Goal: Task Accomplishment & Management: Manage account settings

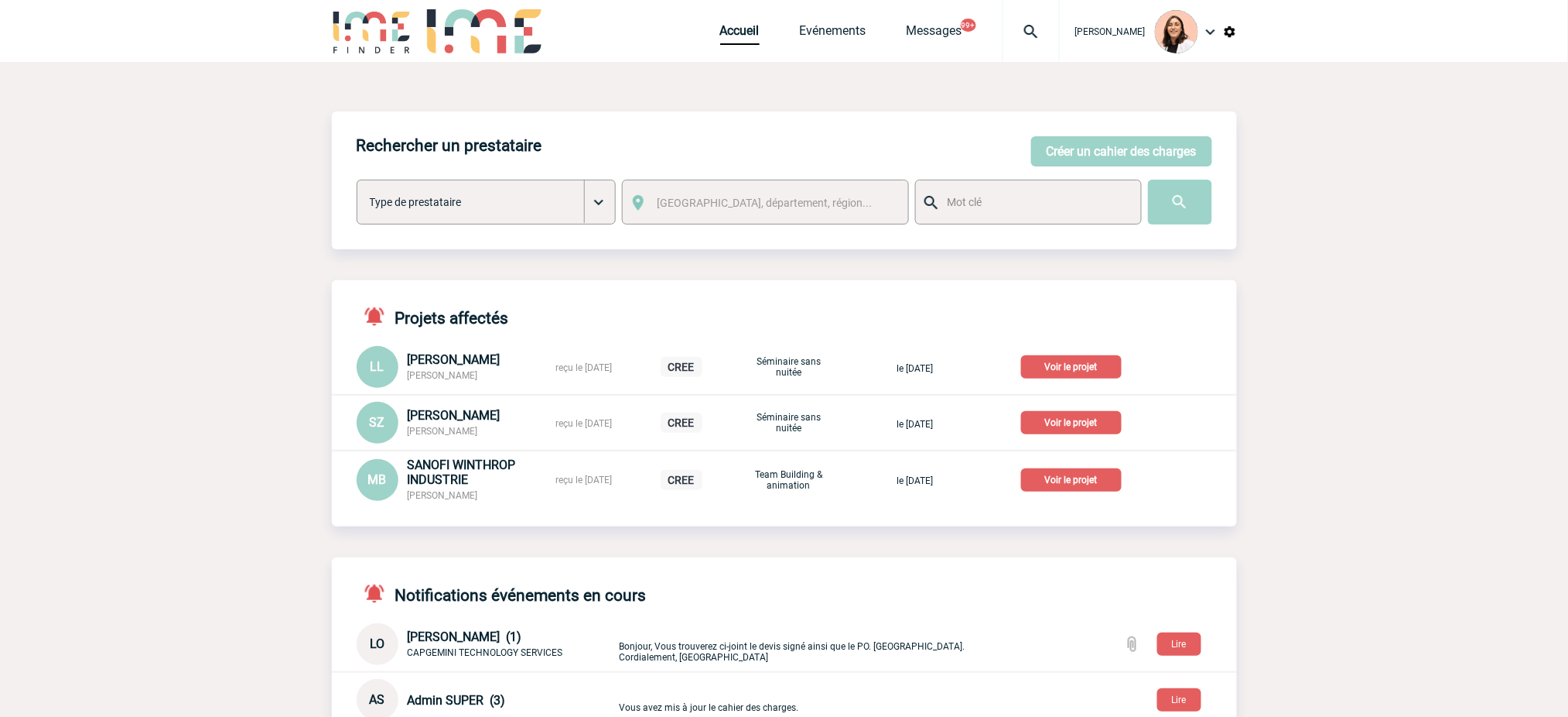
click at [1033, 24] on img at bounding box center [1032, 32] width 56 height 19
click at [982, 121] on input "search" at bounding box center [958, 119] width 213 height 22
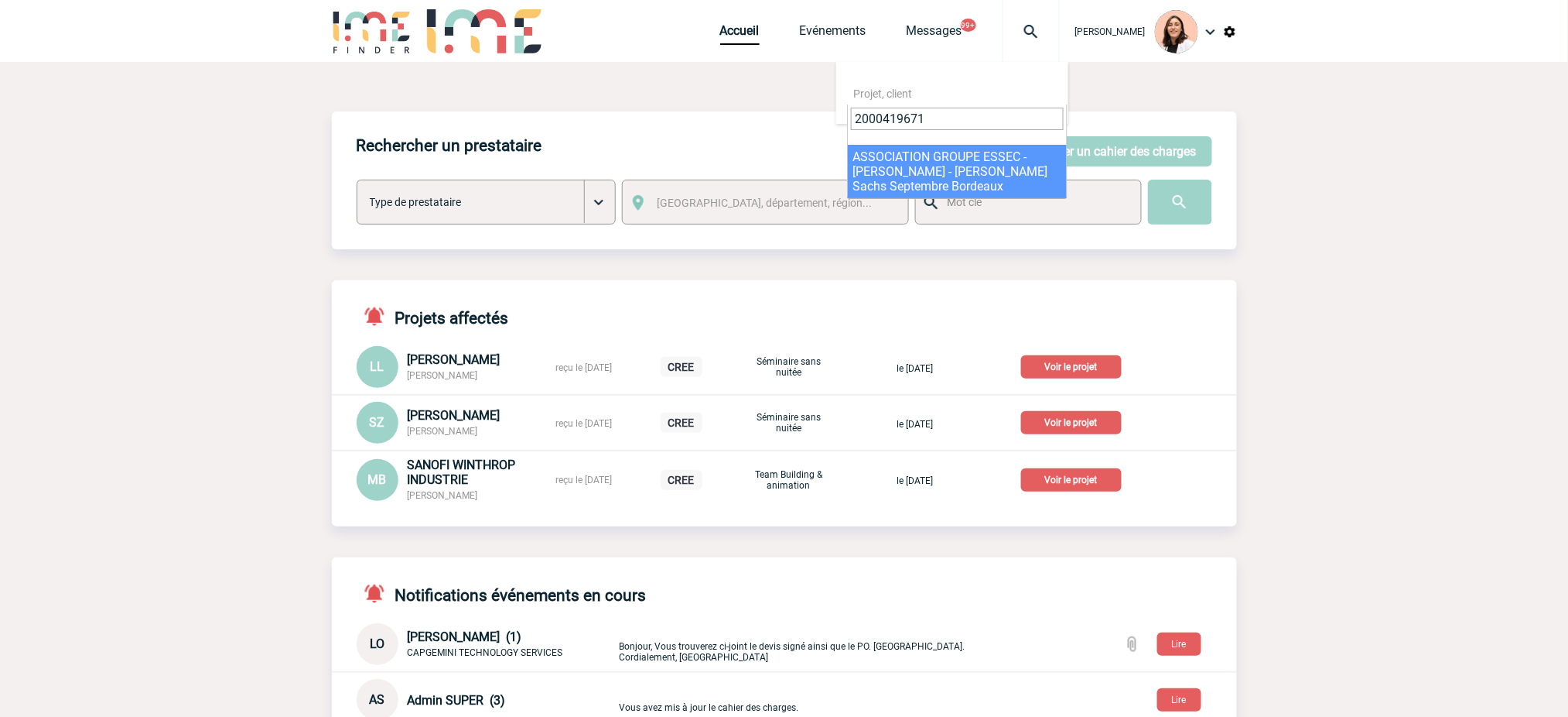
type input "2000419671"
select select "19172"
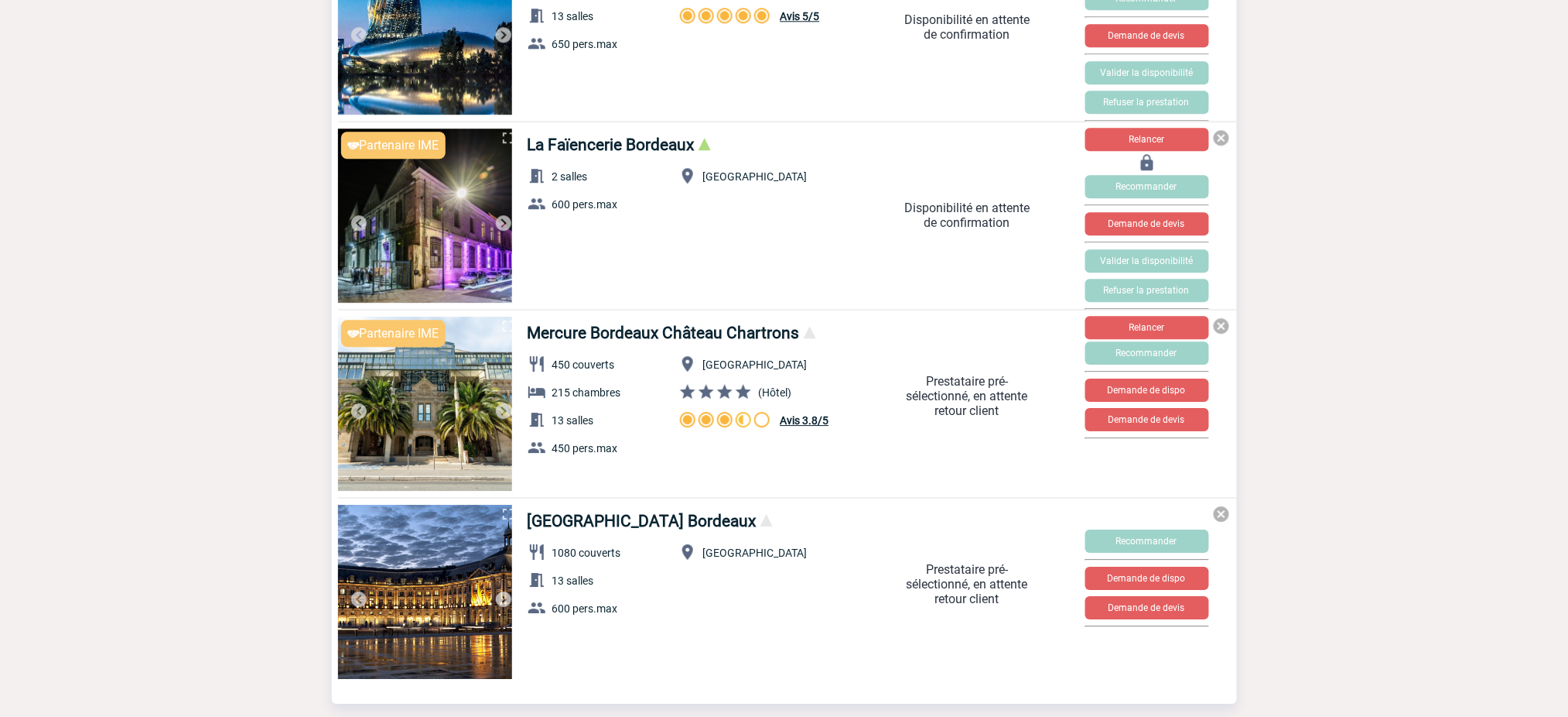
scroll to position [1645, 0]
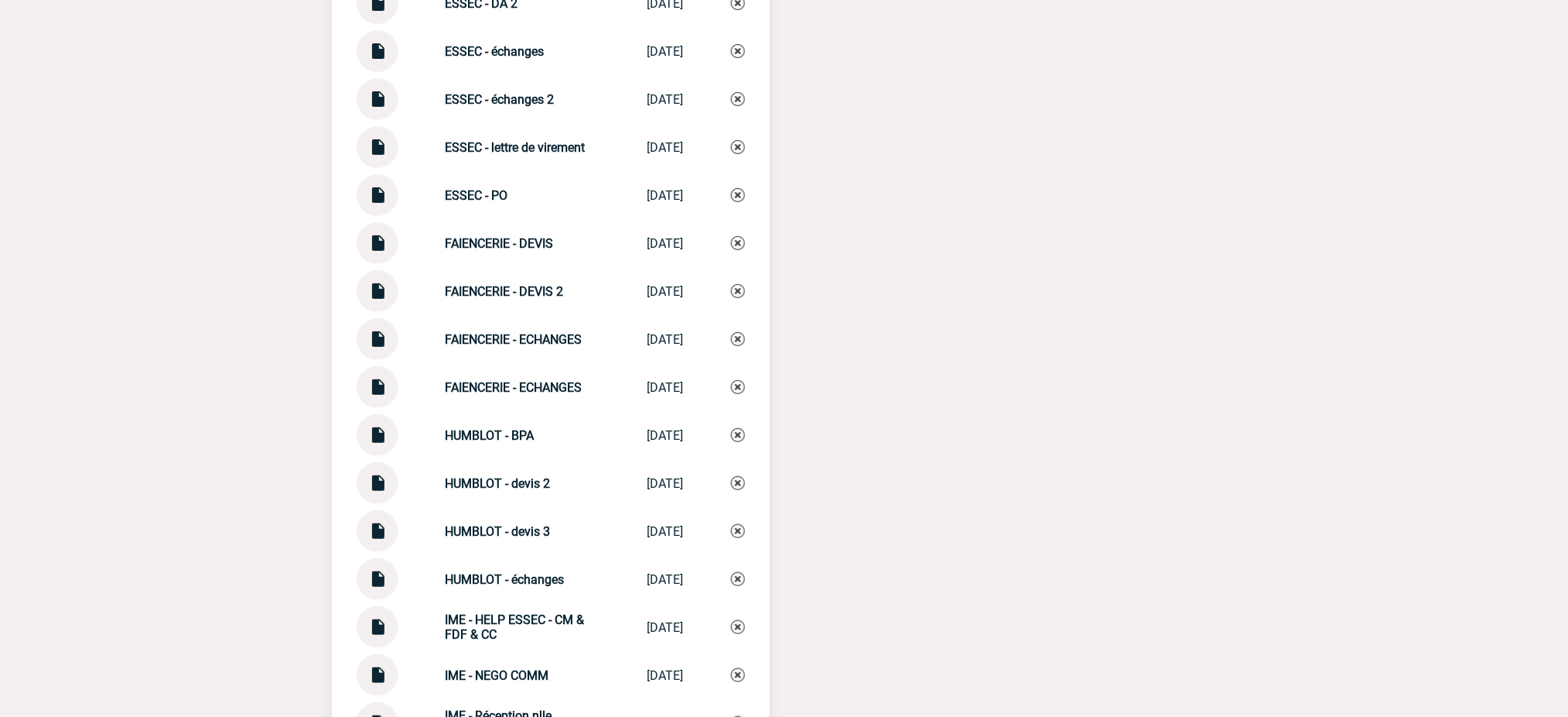
scroll to position [4328, 0]
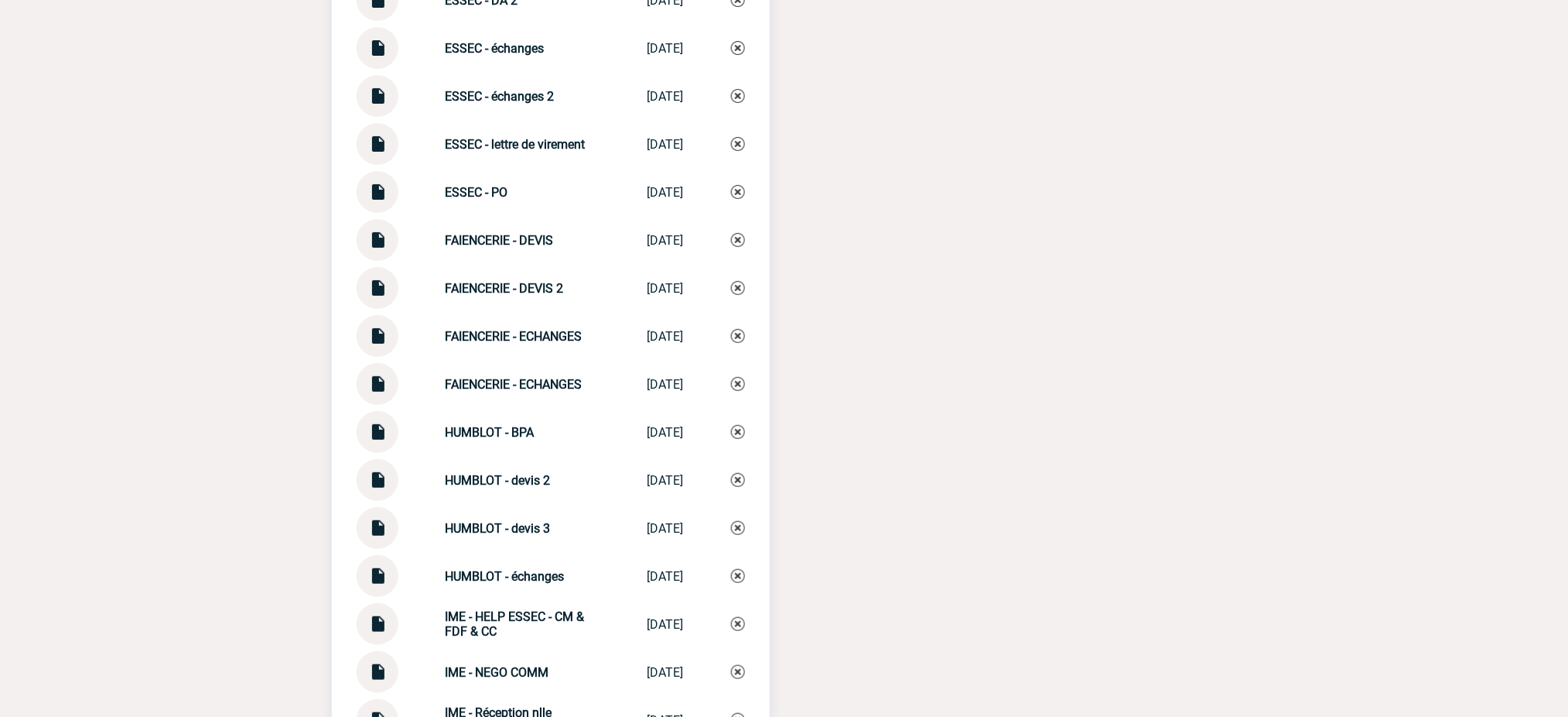
click at [465, 521] on strong "HUMBLOT - devis 3" at bounding box center [498, 528] width 106 height 15
copy strong "HUMBLOT"
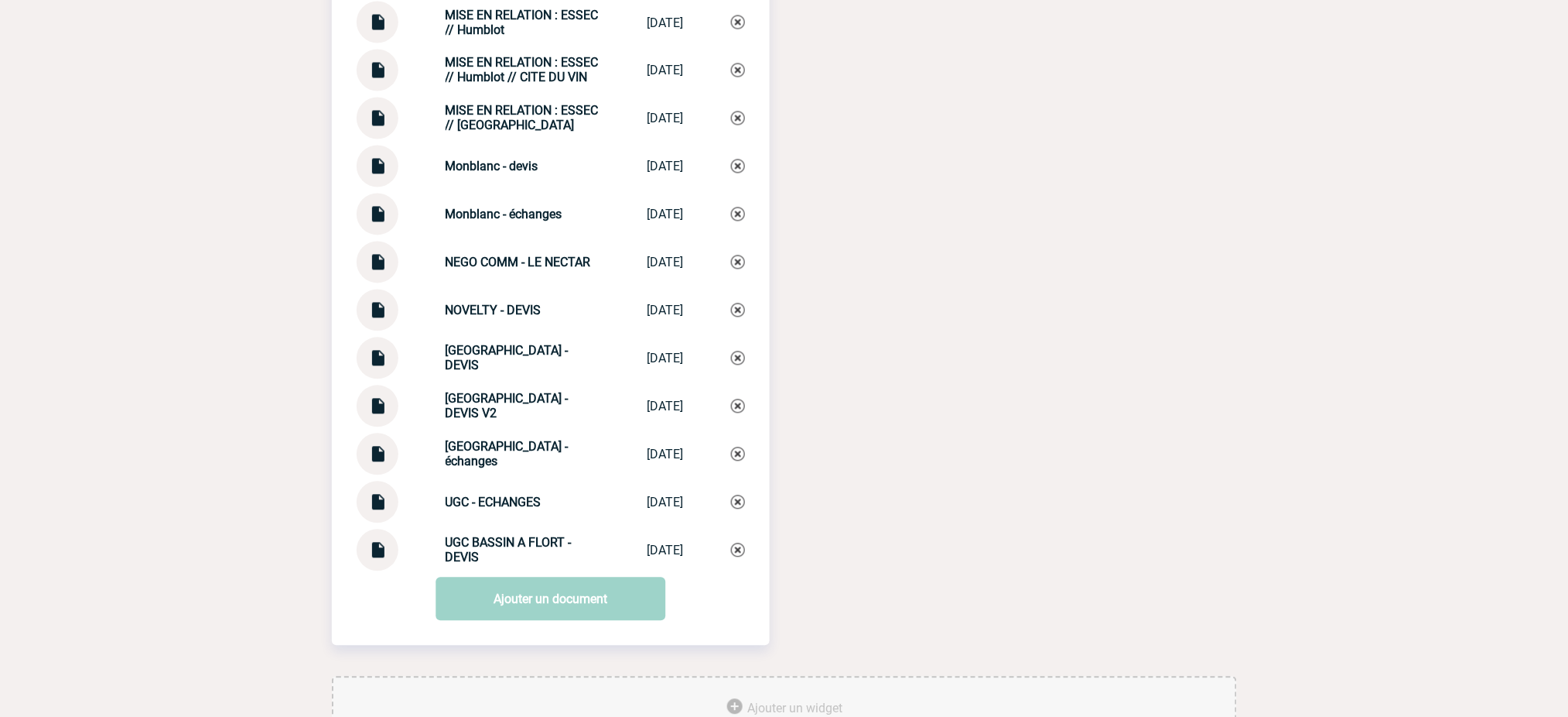
scroll to position [5363, 0]
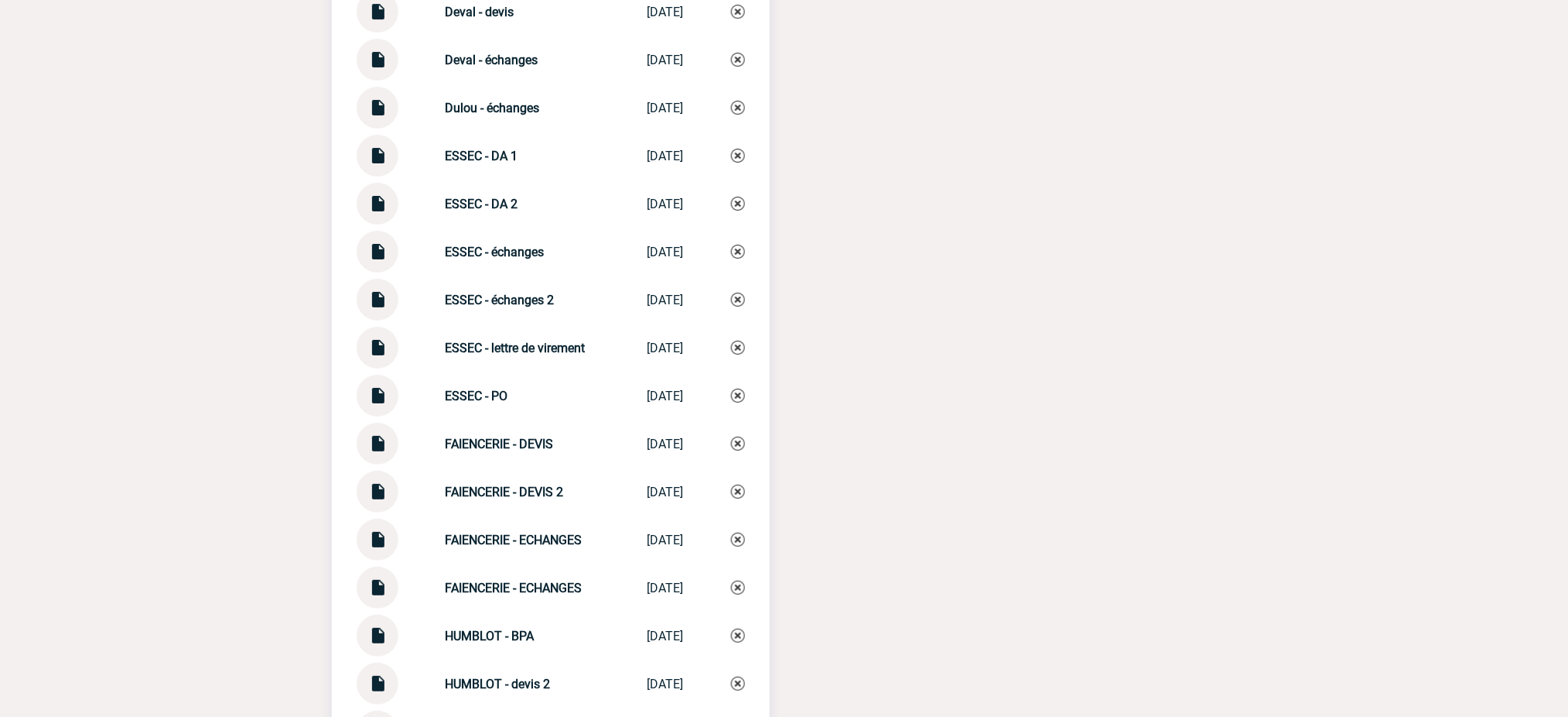
scroll to position [3299, 0]
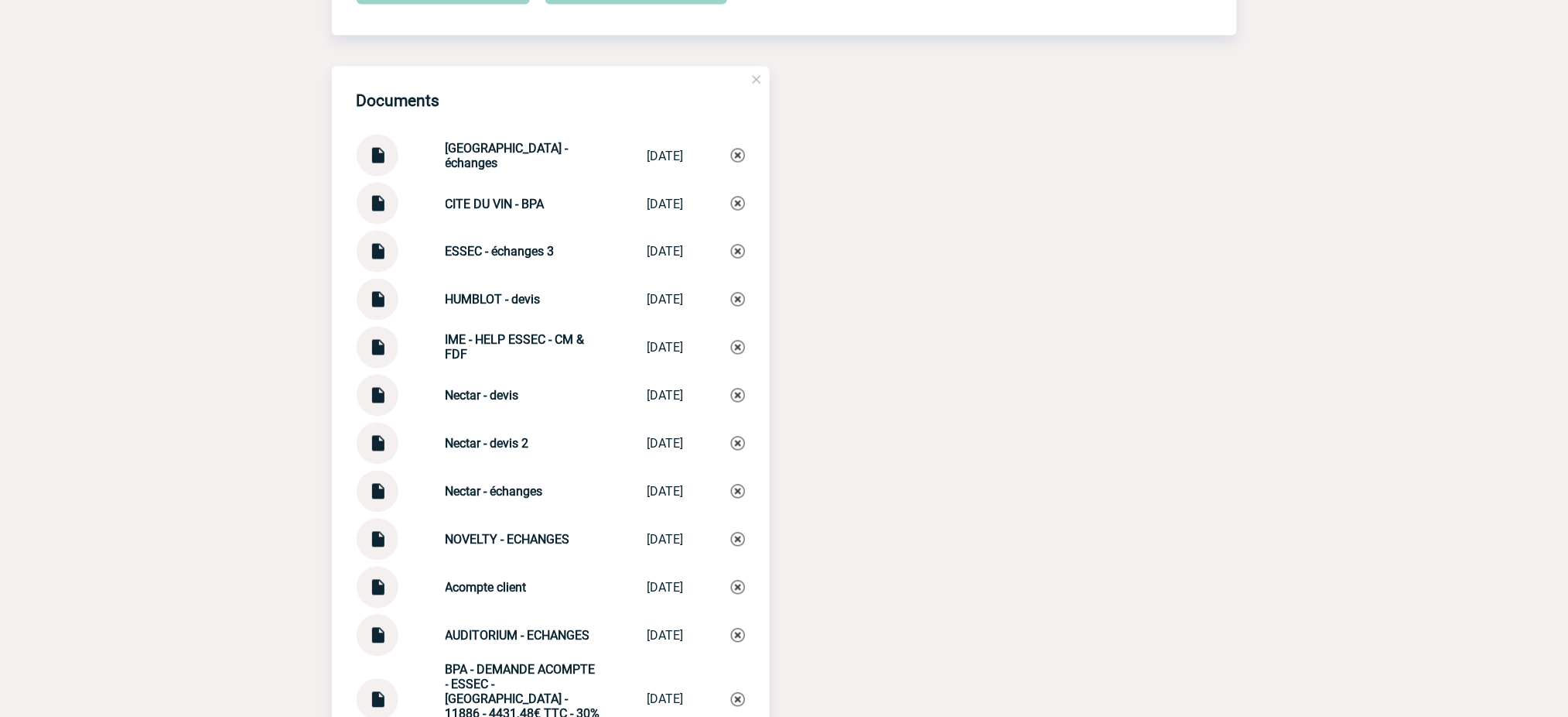
scroll to position [3092, 0]
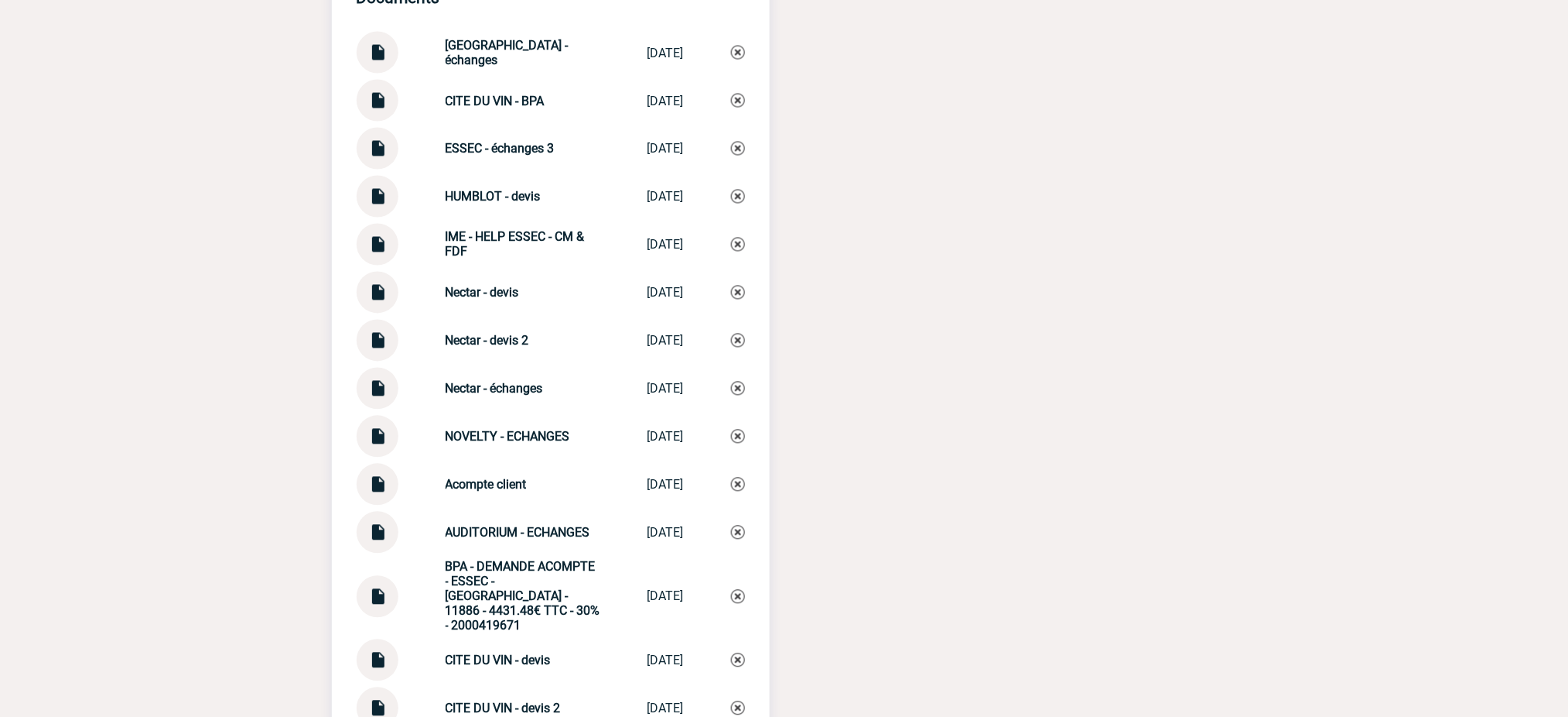
drag, startPoint x: 950, startPoint y: 351, endPoint x: 943, endPoint y: 353, distance: 7.3
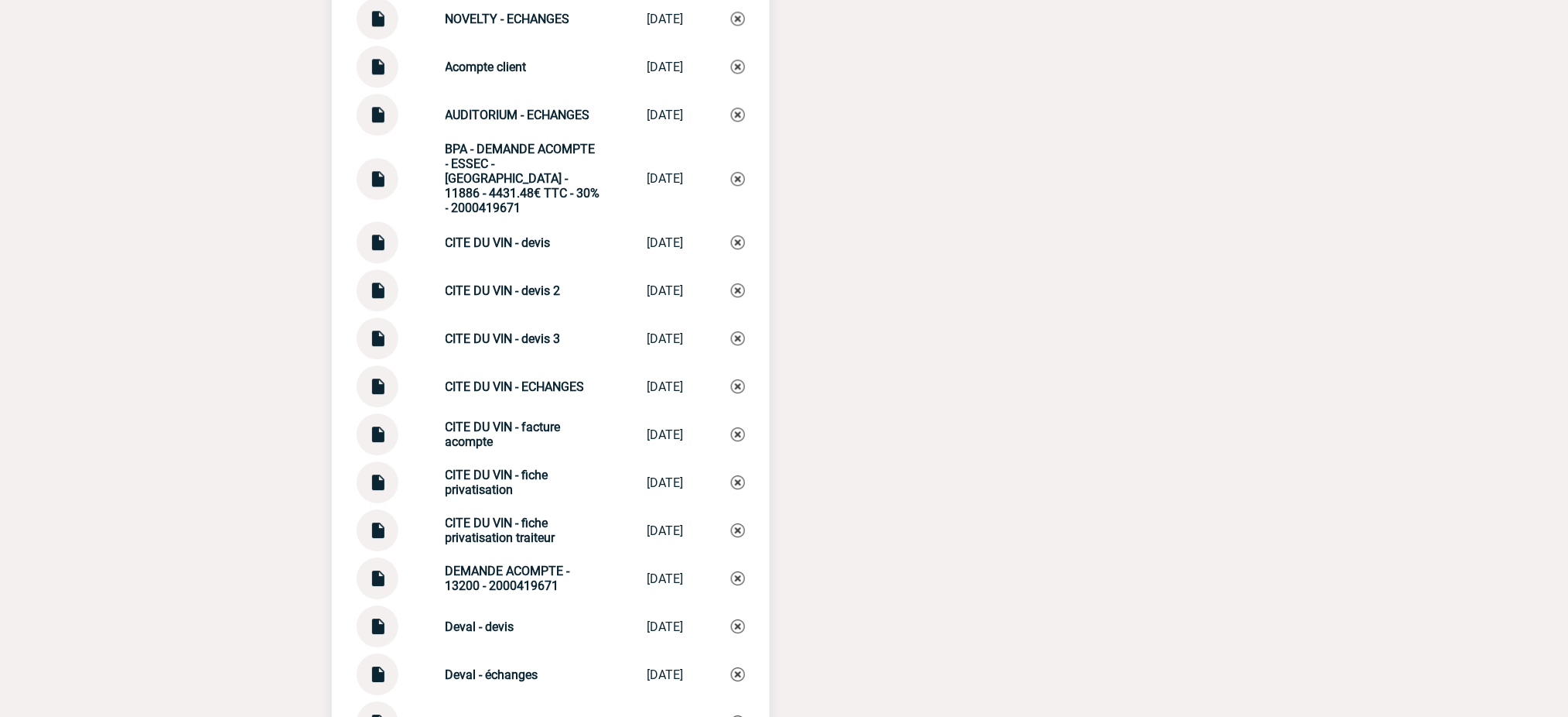
scroll to position [3608, 0]
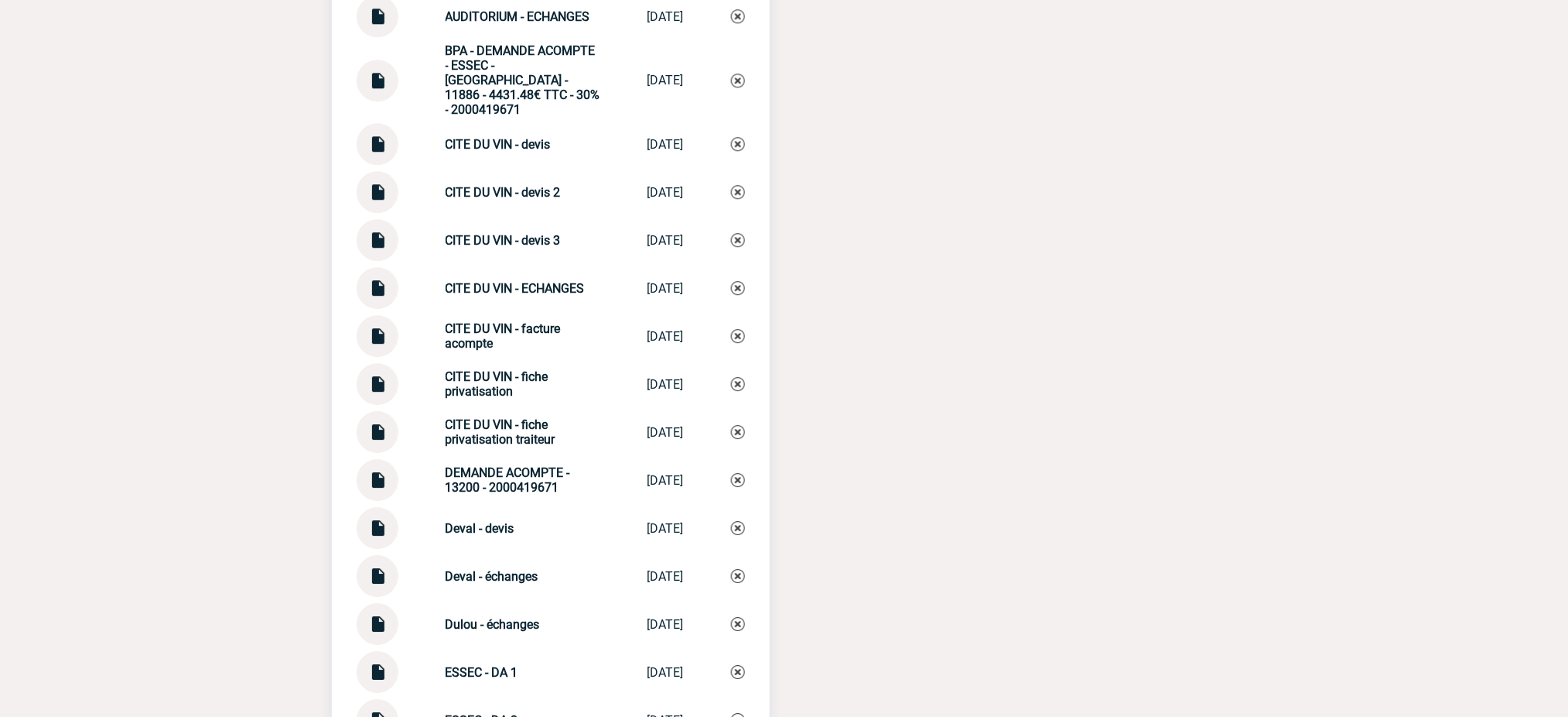
click at [574, 381] on div "CITE DU VIN - fiche privatisation" at bounding box center [523, 383] width 155 height 29
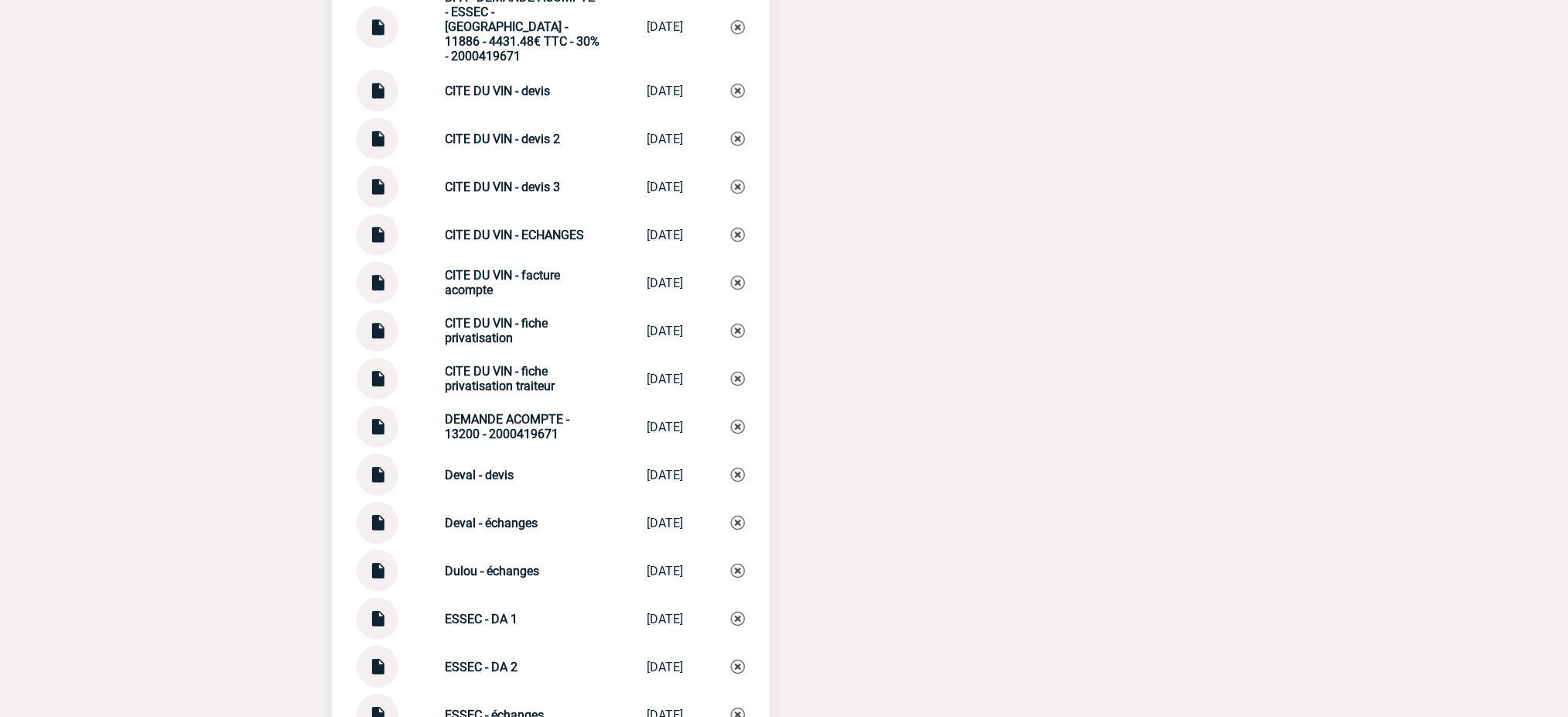
scroll to position [3711, 0]
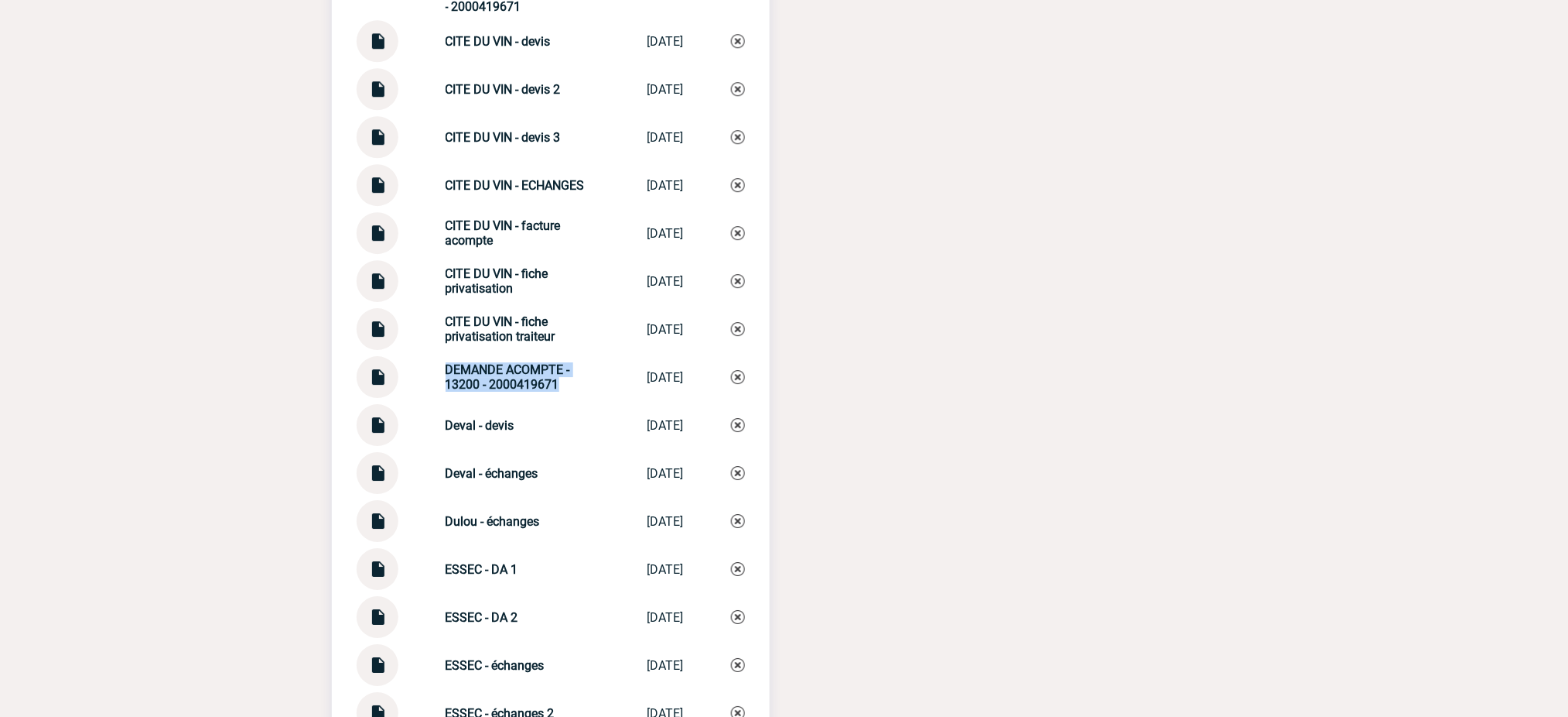
drag, startPoint x: 547, startPoint y: 375, endPoint x: 434, endPoint y: 357, distance: 114.4
click at [434, 357] on div "DEMANDE ACOMPTE - 13200 - 2000419671 DEMANDE ACOMPTE... 25/09/2025" at bounding box center [551, 377] width 389 height 42
copy strong "DEMANDE ACOMPTE - 13200 - 2000419671"
click at [741, 370] on img at bounding box center [737, 377] width 14 height 14
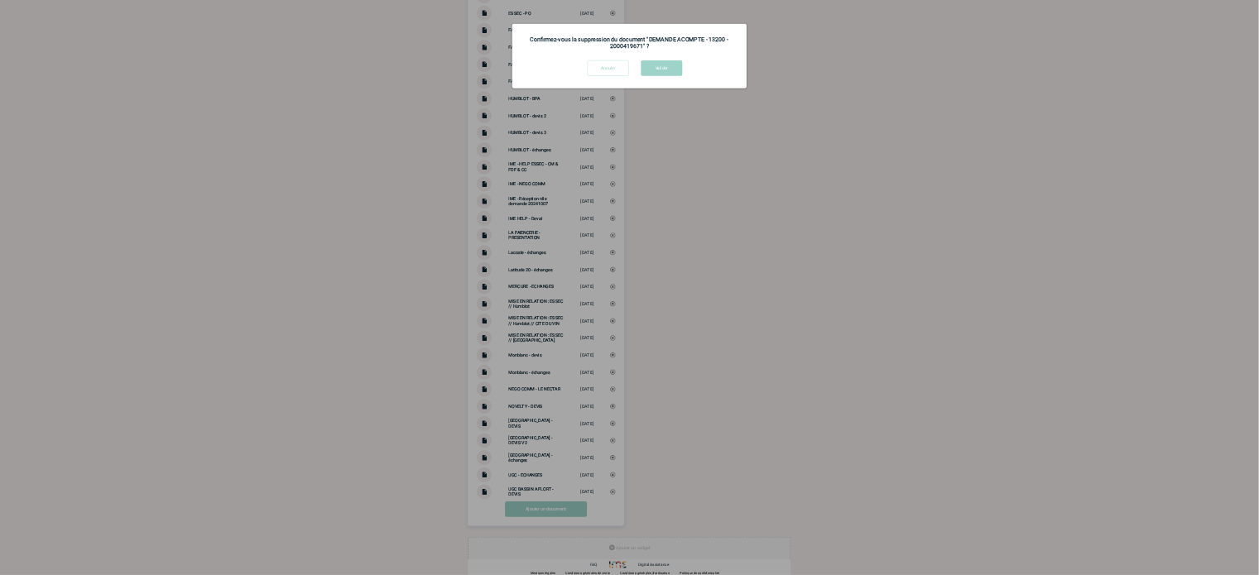
scroll to position [4818, 0]
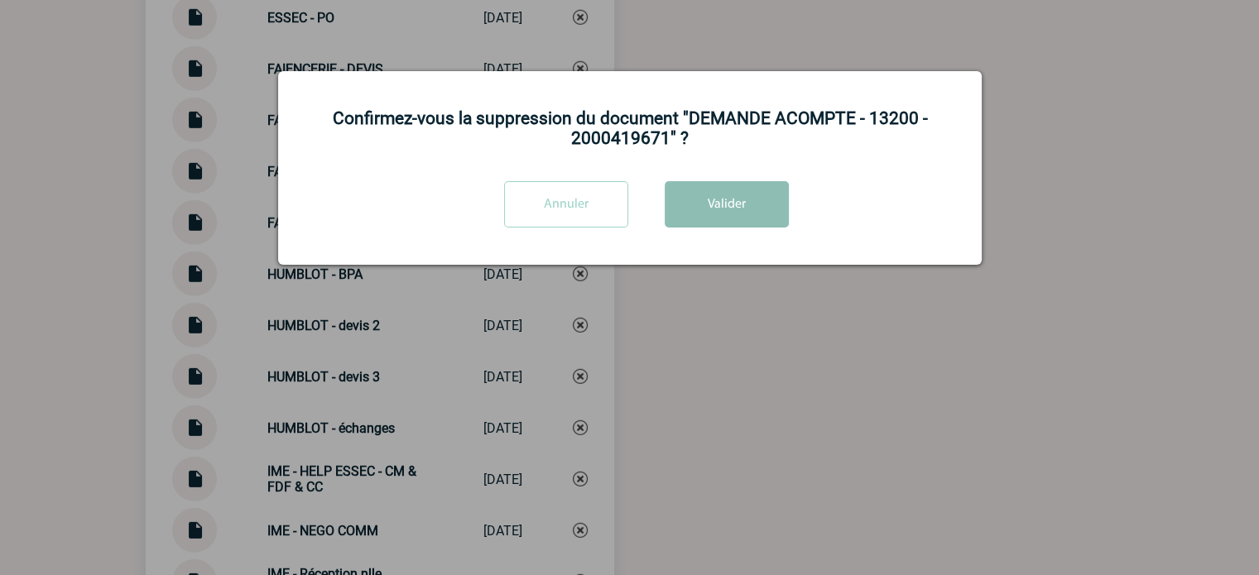
drag, startPoint x: 728, startPoint y: 198, endPoint x: 747, endPoint y: 193, distance: 18.9
click at [728, 198] on button "Valider" at bounding box center [727, 204] width 124 height 46
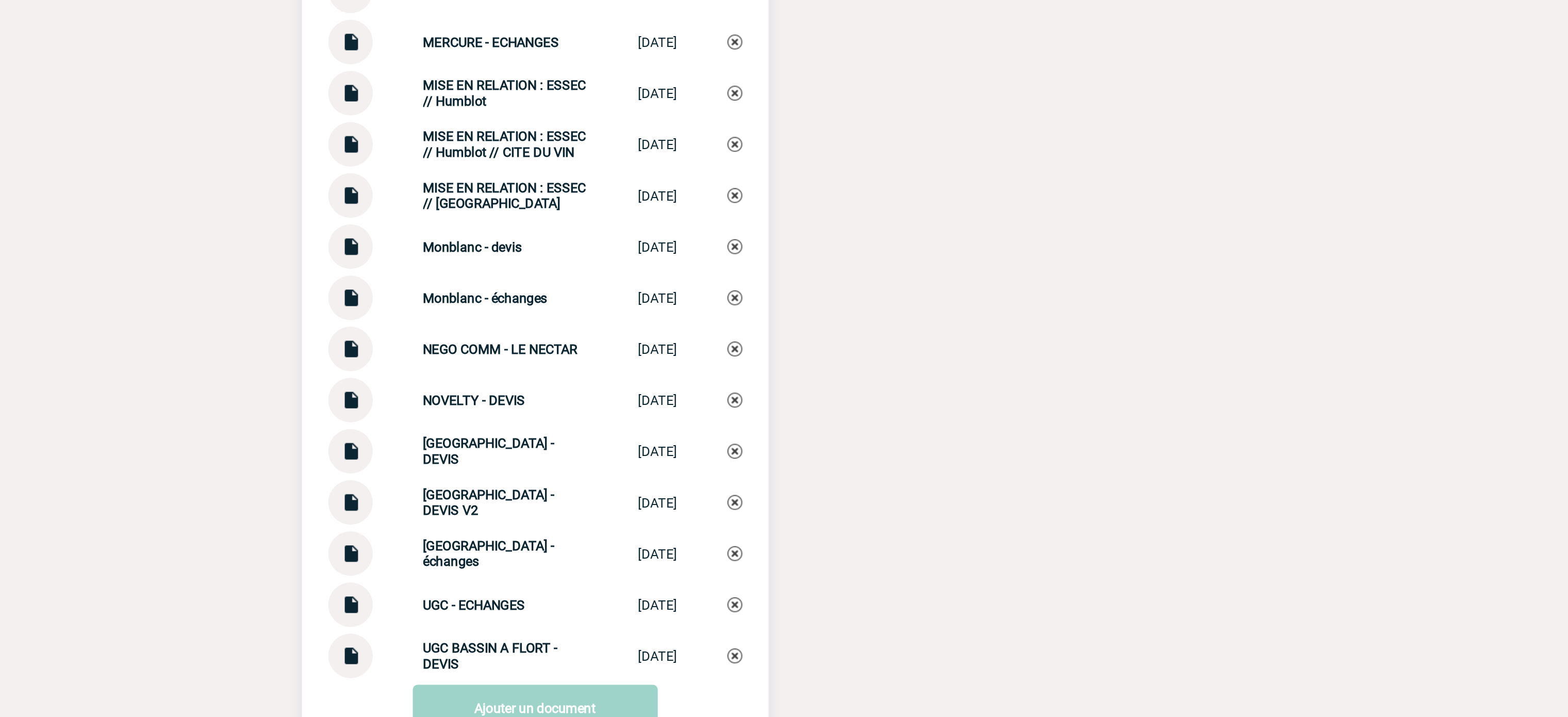
scroll to position [3315, 0]
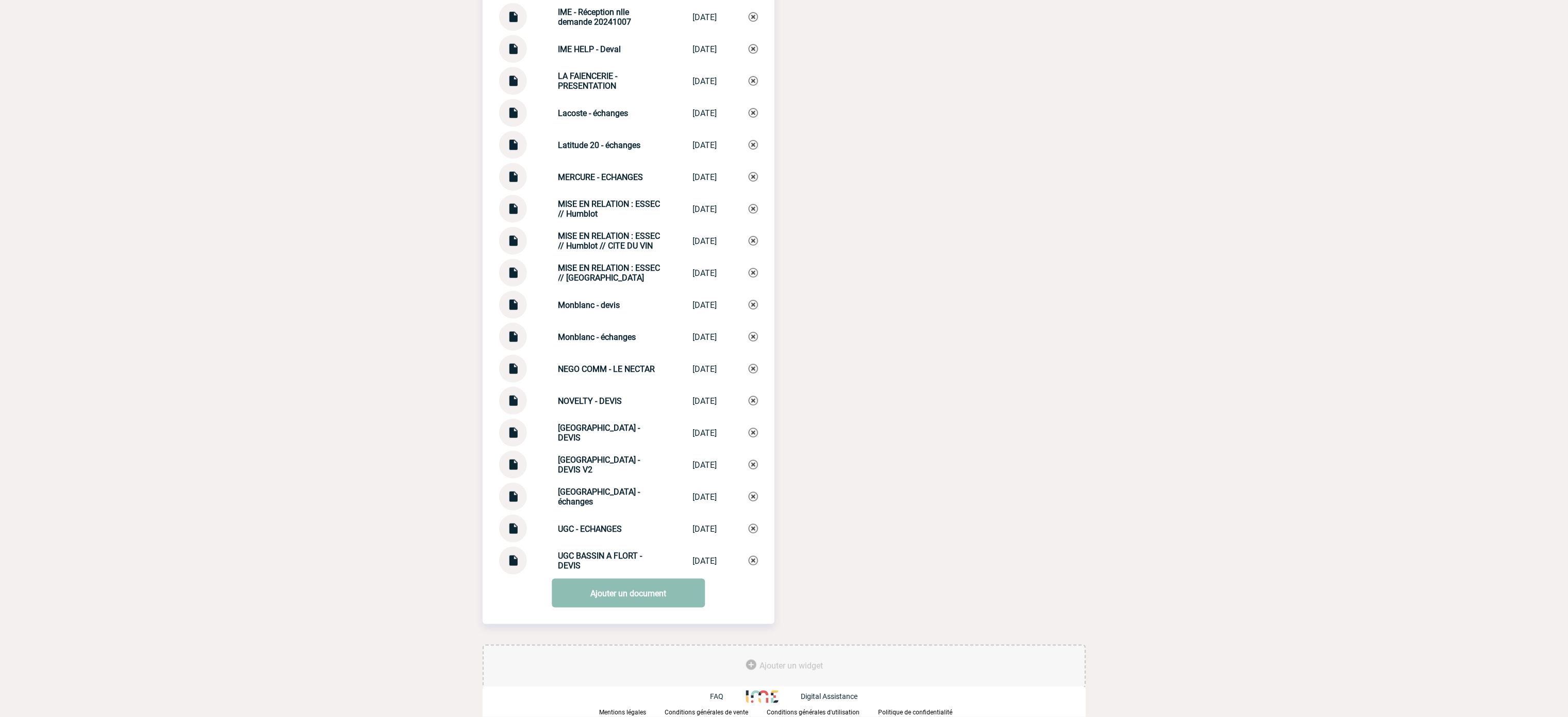
click at [629, 477] on link "Ajouter un document" at bounding box center [629, 593] width 153 height 29
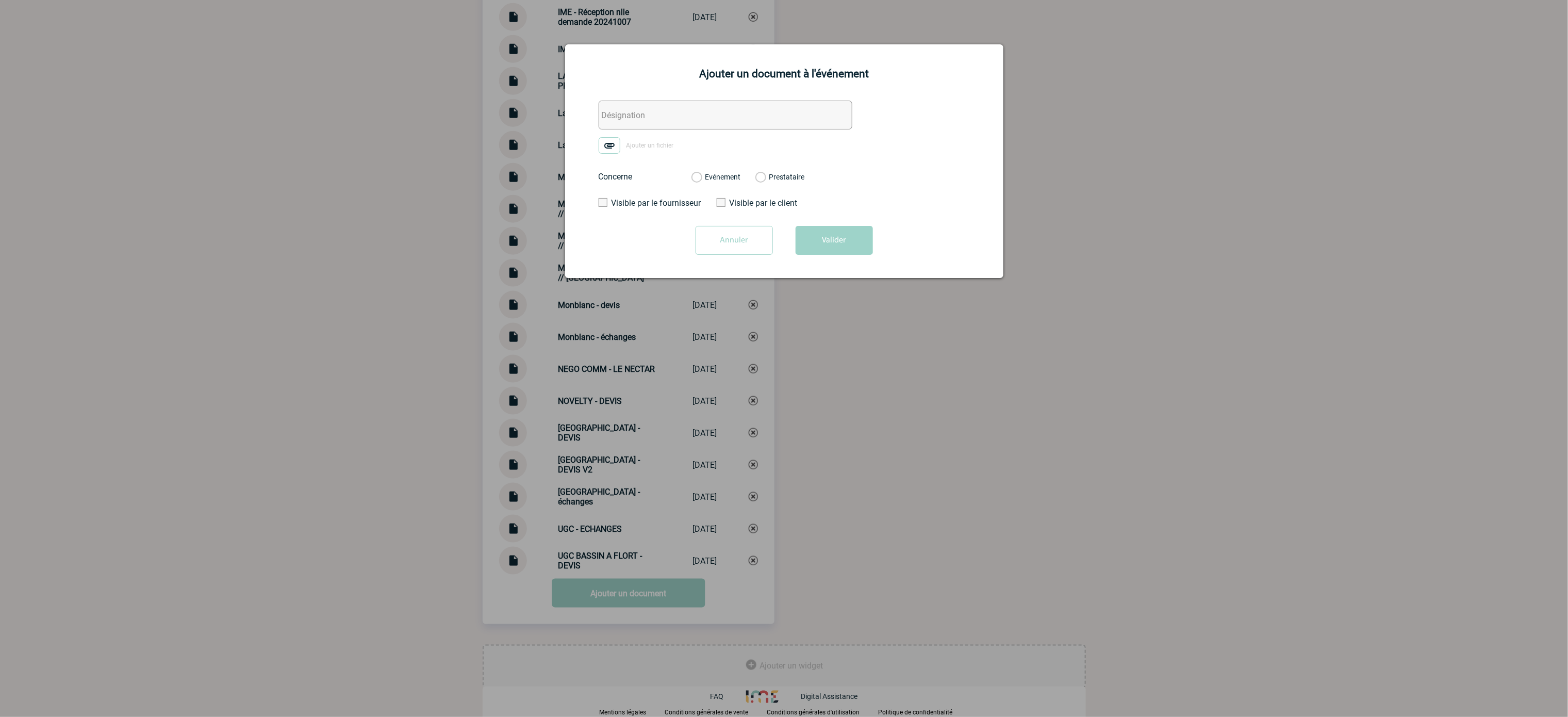
drag, startPoint x: 750, startPoint y: 83, endPoint x: 736, endPoint y: 104, distance: 25.2
click at [749, 83] on div "Ajouter un document à l'événement Ajouter un fichier Concerne Evénement Prestat…" at bounding box center [784, 161] width 439 height 234
click at [733, 108] on input "text" at bounding box center [725, 115] width 254 height 29
paste input "DEMANDE ACOMPTE - 13200 - 2000419671"
type input "DEMANDE ACOMPTE - 13200 - 2000419671"
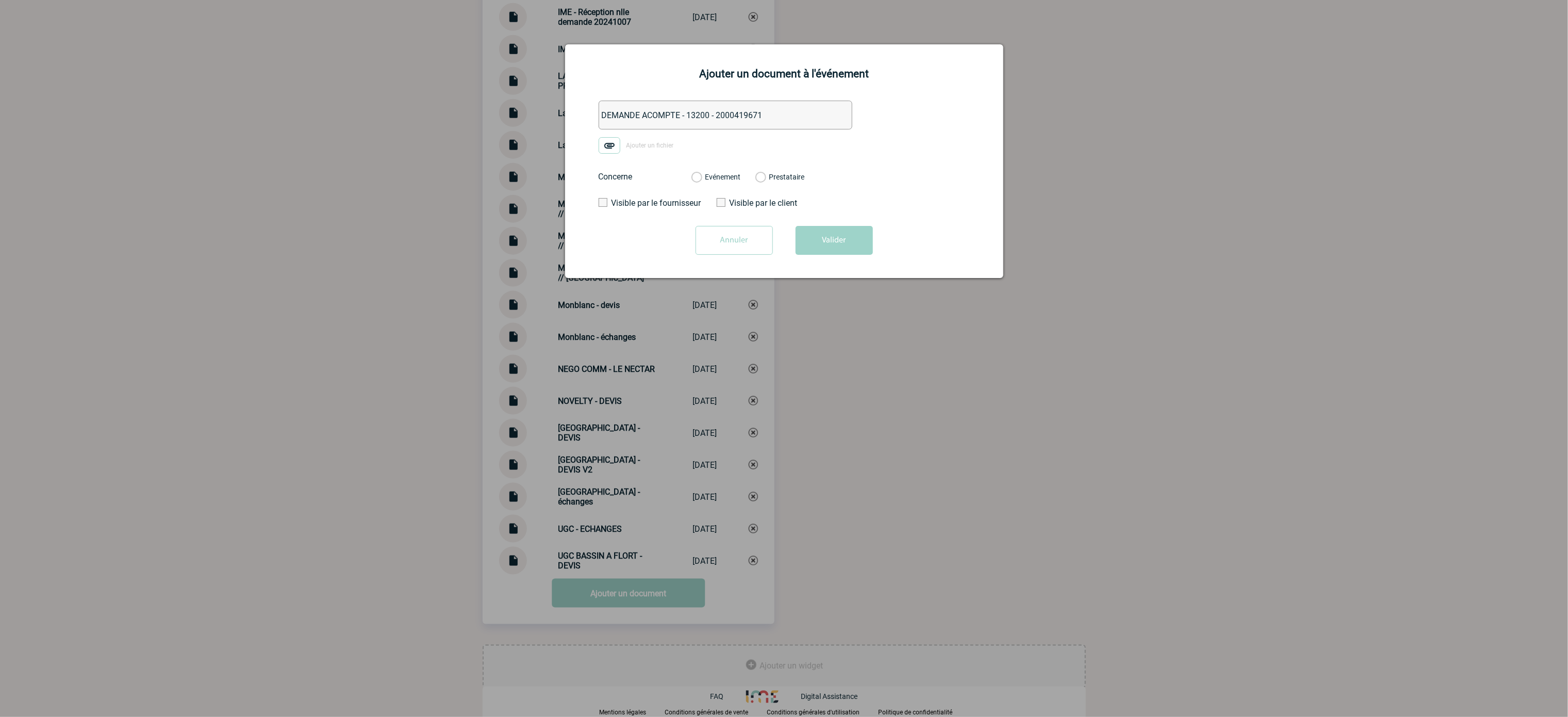
drag, startPoint x: 898, startPoint y: 133, endPoint x: 634, endPoint y: 189, distance: 269.9
click at [883, 140] on form "DEMANDE ACOMPTE - 13200 - 2000419671 Ajouter un fichier Concerne Evénement Pres…" at bounding box center [784, 181] width 412 height 162
click at [701, 146] on form "DEMANDE ACOMPTE - 13200 - 2000419671 Ajouter un fichier Concerne Evénement Pres…" at bounding box center [784, 181] width 412 height 162
click at [604, 142] on img at bounding box center [609, 145] width 22 height 16
click at [0, 0] on input "Ajouter un fichier" at bounding box center [0, 0] width 0 height 0
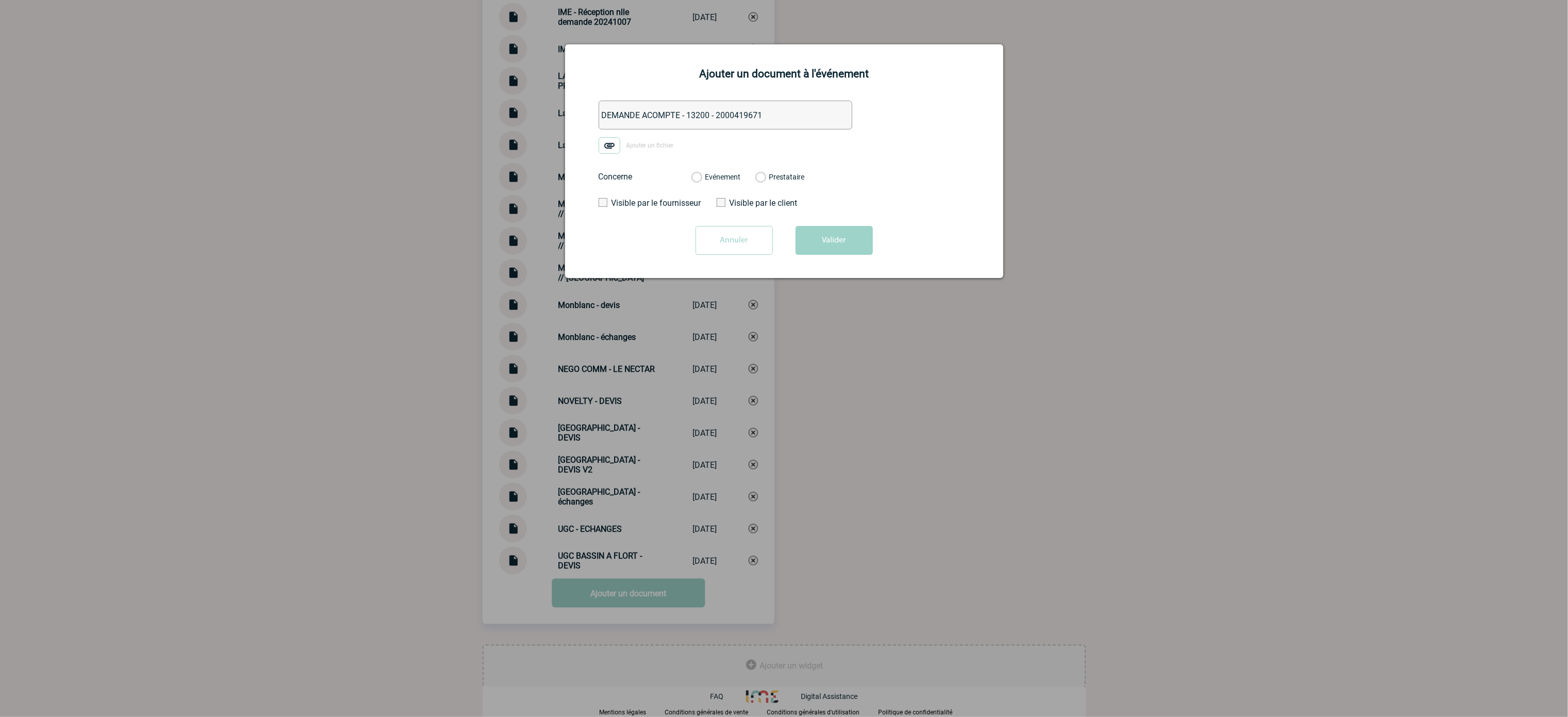
click at [618, 141] on img at bounding box center [609, 145] width 22 height 16
click at [0, 0] on input "Ajouter un fichier" at bounding box center [0, 0] width 0 height 0
drag, startPoint x: 730, startPoint y: 189, endPoint x: 731, endPoint y: 183, distance: 6.1
click at [731, 188] on div "Evénement Prestataire 2100067280 - UGC Ciné Cité - Bassins à Flot Bordeaux 2100…" at bounding box center [748, 176] width 130 height 27
click at [701, 176] on label "Evénement" at bounding box center [696, 177] width 10 height 9
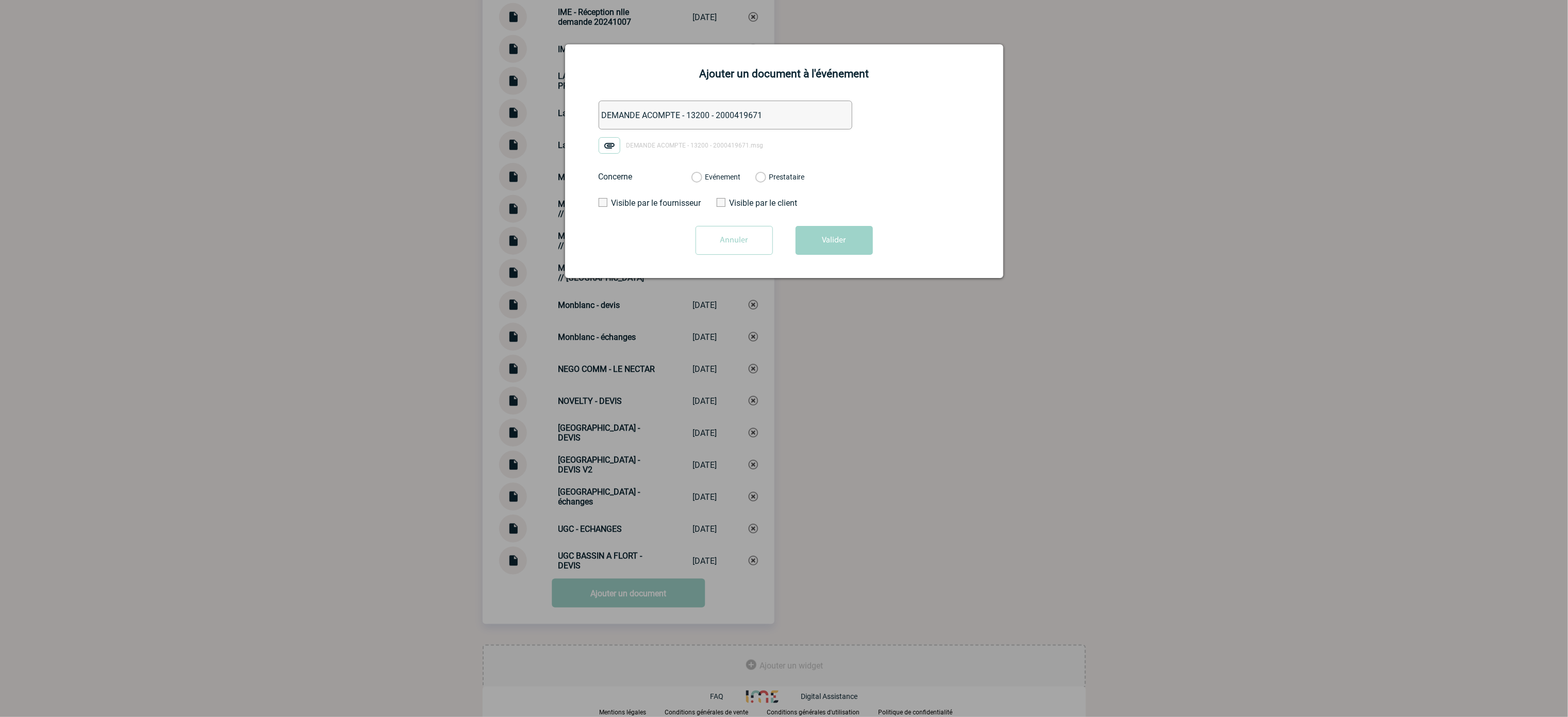
click at [0, 0] on input "Evénement" at bounding box center [0, 0] width 0 height 0
click at [810, 235] on button "Valider" at bounding box center [834, 240] width 77 height 29
